Goal: Information Seeking & Learning: Learn about a topic

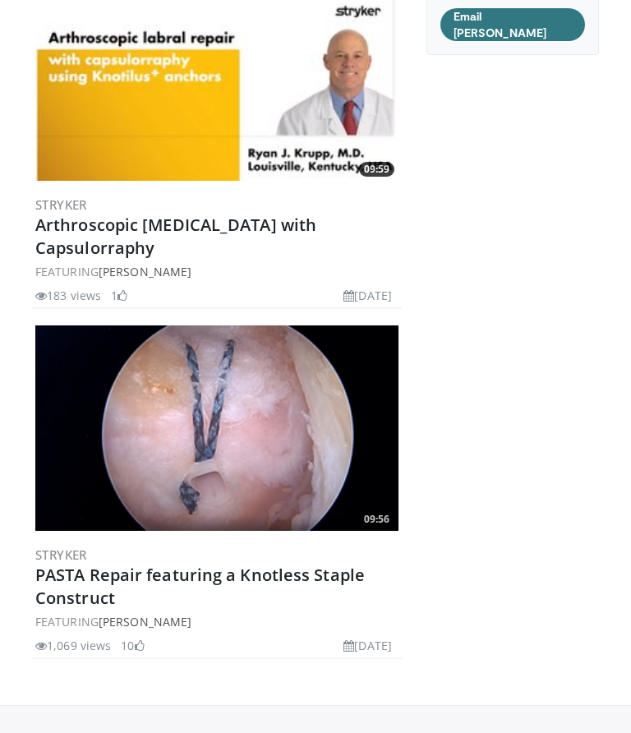
scroll to position [209, 0]
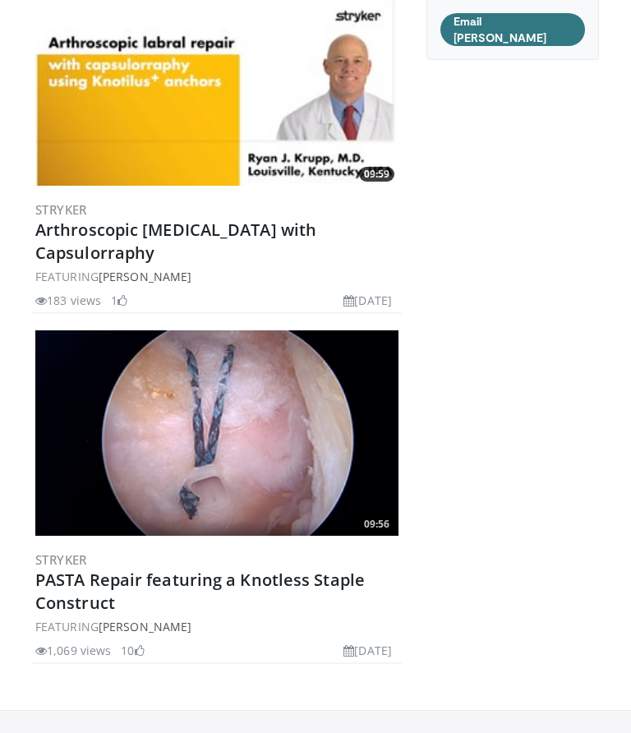
click at [179, 570] on link "PASTA Repair featuring a Knotless Staple Construct" at bounding box center [199, 590] width 329 height 45
